Goal: Task Accomplishment & Management: Manage account settings

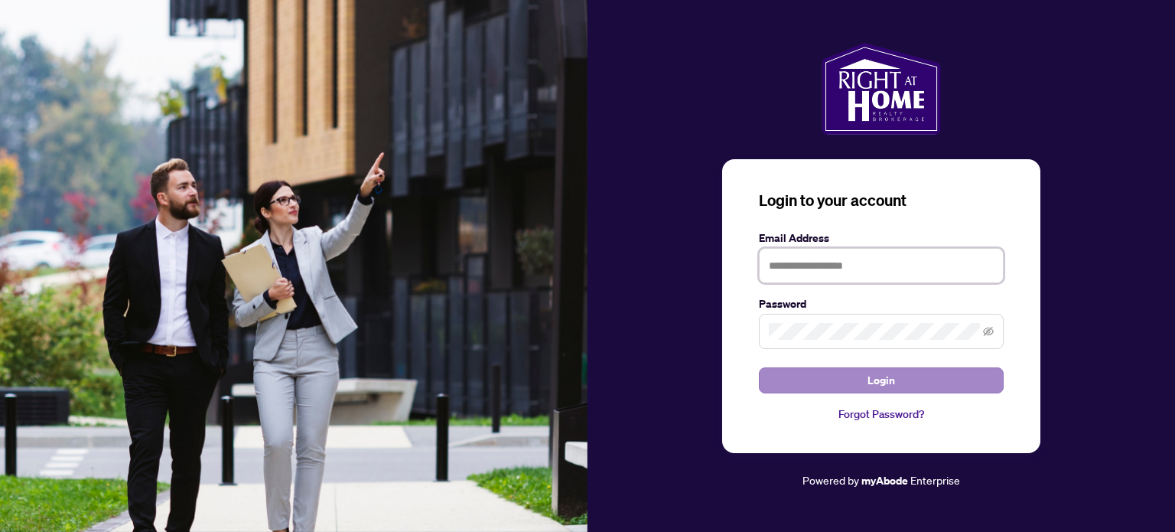
type input "**********"
click at [892, 382] on span "Login" at bounding box center [882, 380] width 28 height 24
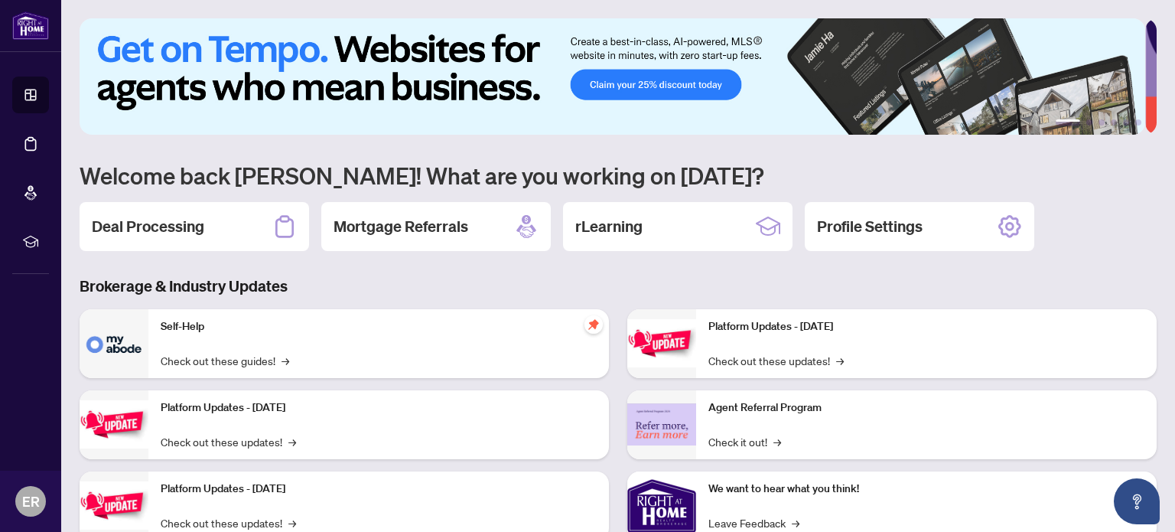
scroll to position [129, 0]
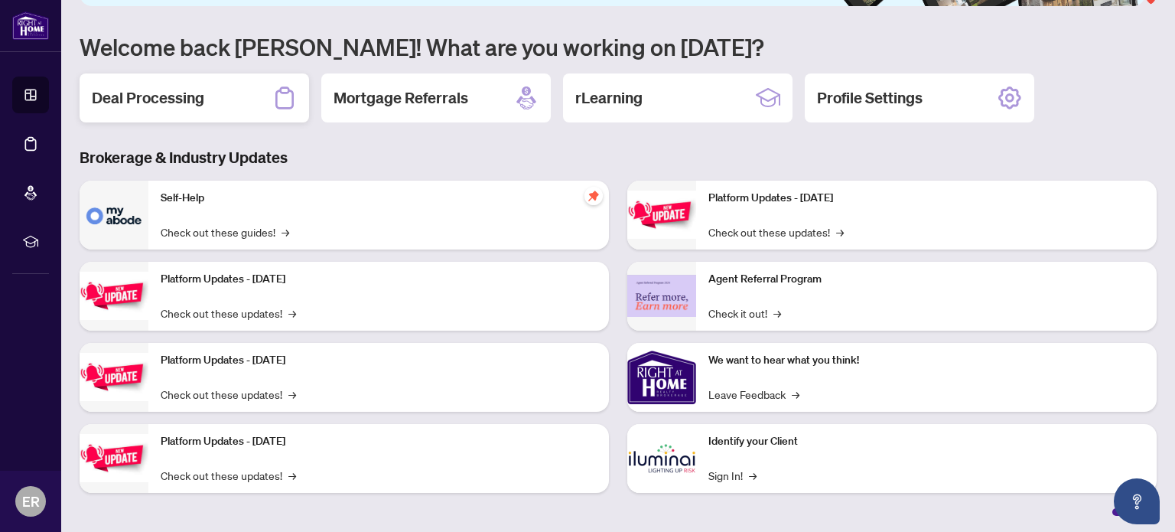
click at [154, 99] on h2 "Deal Processing" at bounding box center [148, 97] width 112 height 21
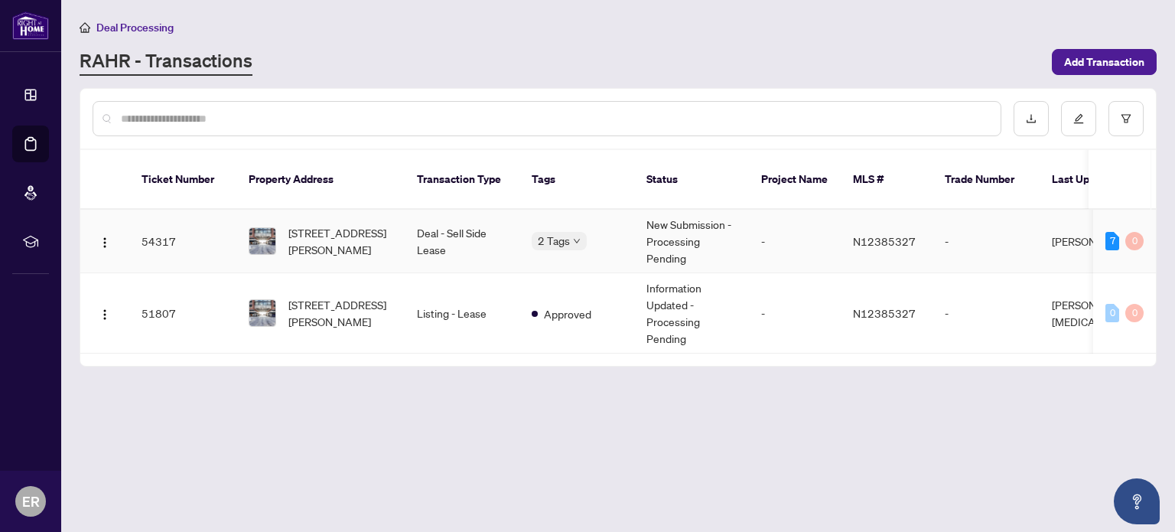
click at [464, 212] on td "Deal - Sell Side Lease" at bounding box center [462, 241] width 115 height 63
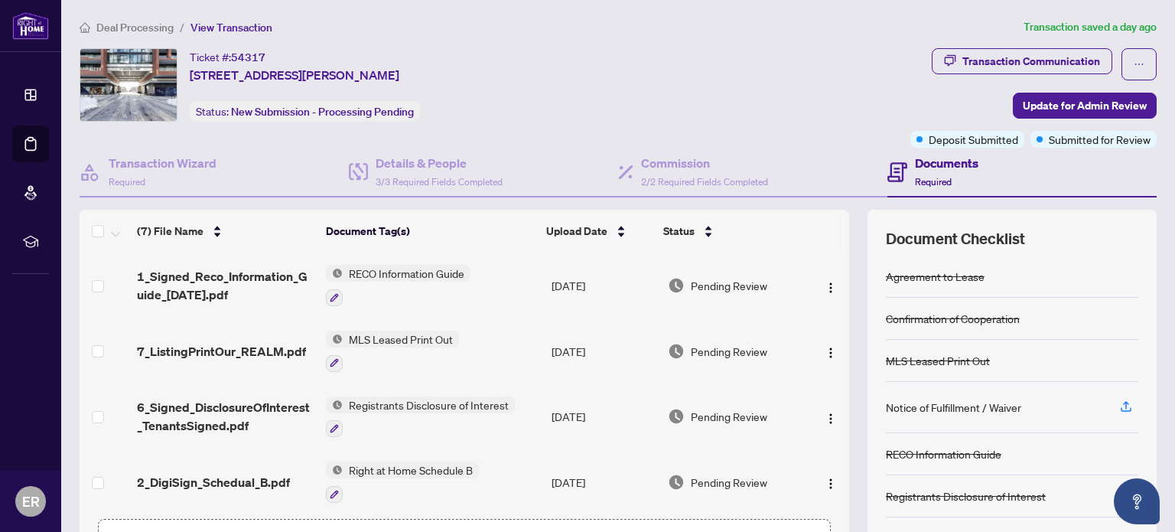
click at [923, 168] on h4 "Documents" at bounding box center [946, 163] width 63 height 18
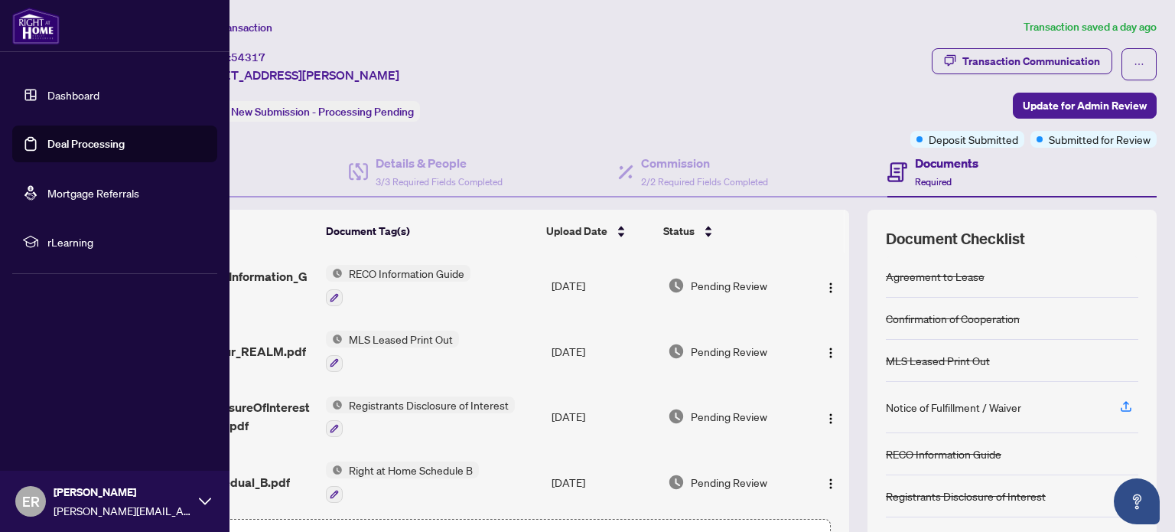
click at [50, 96] on link "Dashboard" at bounding box center [73, 95] width 52 height 14
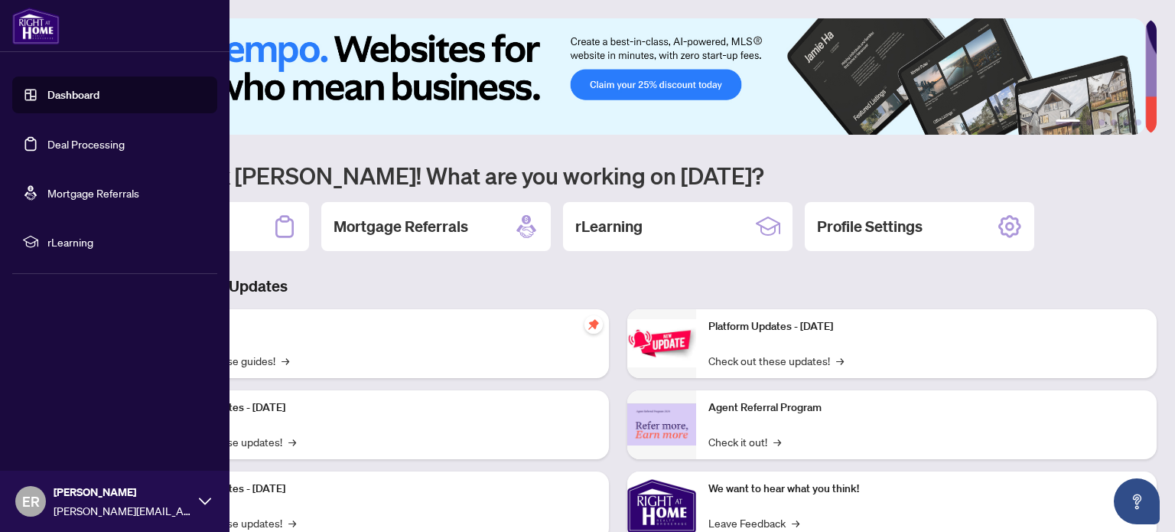
click at [47, 94] on link "Dashboard" at bounding box center [73, 95] width 52 height 14
click at [65, 90] on link "Dashboard" at bounding box center [73, 95] width 52 height 14
click at [70, 143] on link "Deal Processing" at bounding box center [85, 144] width 77 height 14
